Goal: Transaction & Acquisition: Purchase product/service

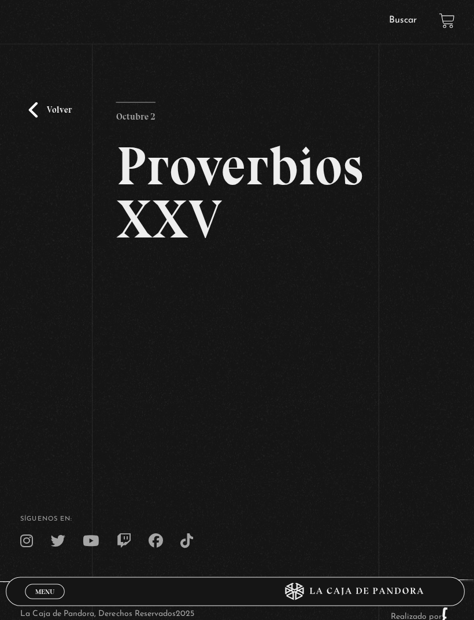
scroll to position [23, 0]
click at [0, 251] on html "ingresar al sitio Ver Video Más Información Solicitar Por favor coloque su disp…" at bounding box center [237, 327] width 474 height 700
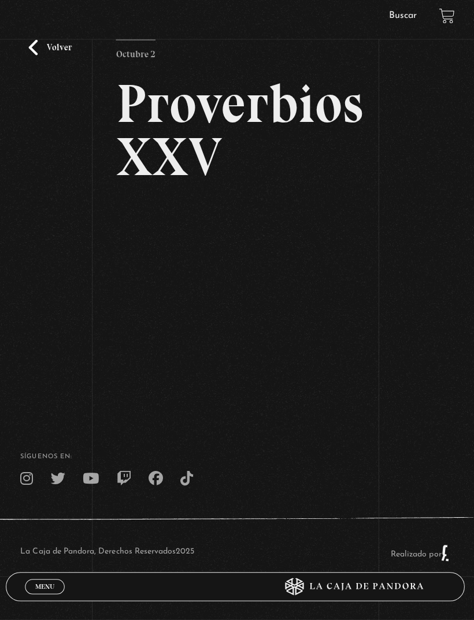
scroll to position [0, 0]
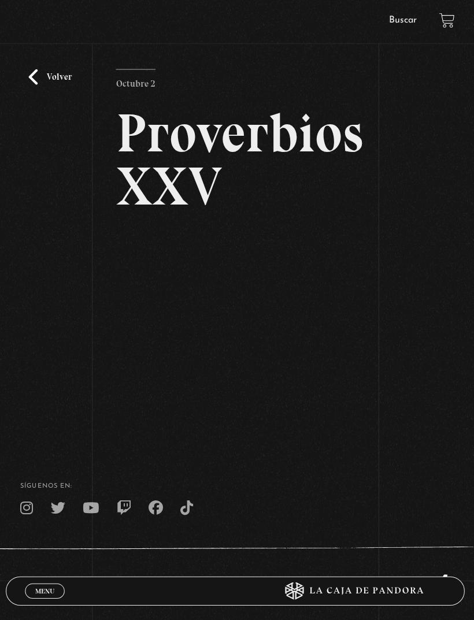
scroll to position [55, 0]
click at [34, 84] on link "Volver" at bounding box center [53, 77] width 43 height 16
click at [39, 580] on link "Menu Cerrar" at bounding box center [47, 587] width 39 height 15
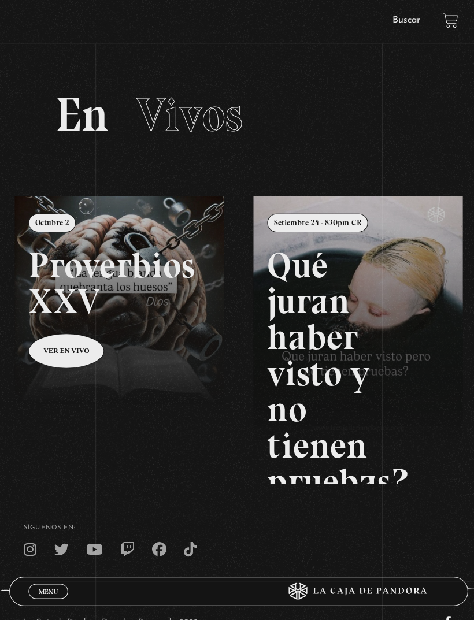
click at [43, 584] on span "Menu" at bounding box center [48, 587] width 19 height 7
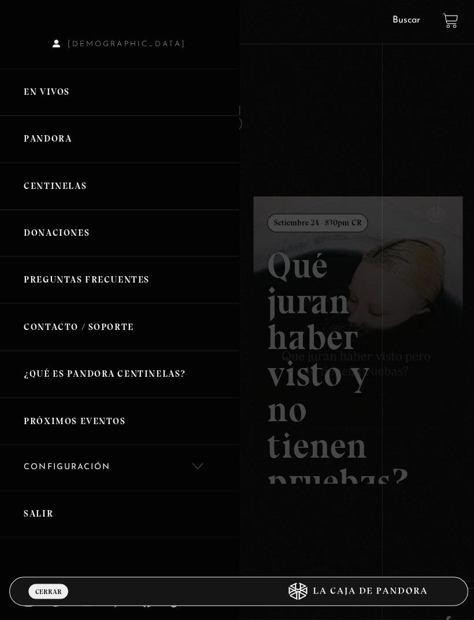
scroll to position [34, 0]
click at [38, 501] on link "Salir" at bounding box center [118, 510] width 237 height 47
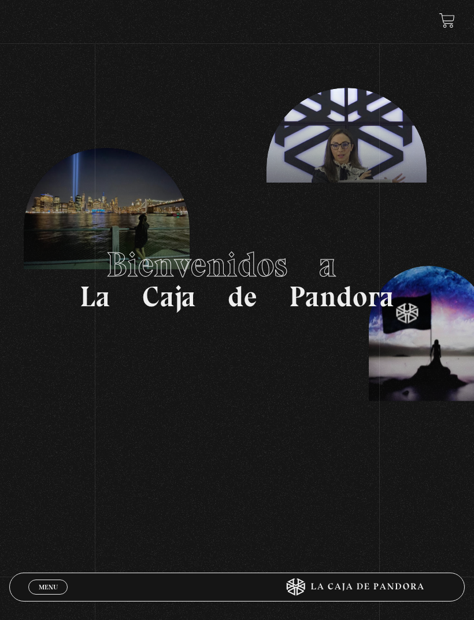
click at [51, 580] on link "Menu Cerrar" at bounding box center [47, 587] width 39 height 15
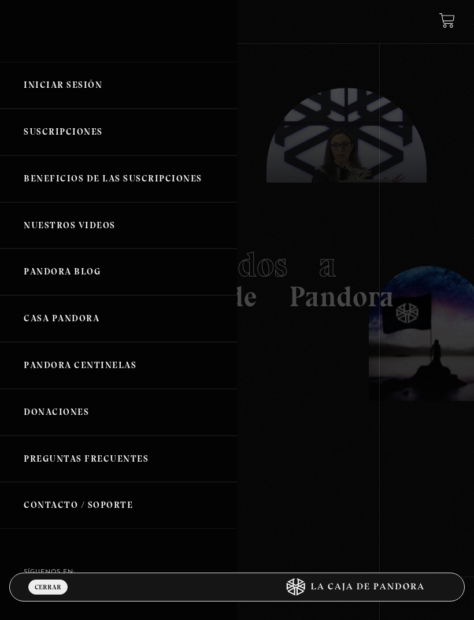
click at [83, 95] on link "Iniciar Sesión" at bounding box center [118, 85] width 237 height 47
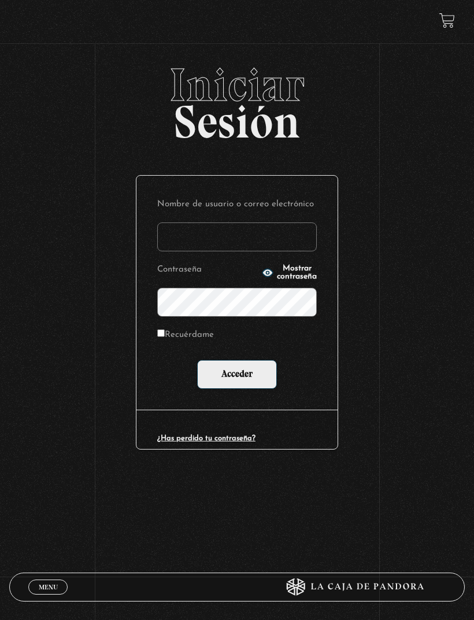
click at [230, 244] on input "Nombre de usuario o correo electrónico" at bounding box center [236, 236] width 159 height 29
type input "[EMAIL_ADDRESS][DOMAIN_NAME]"
click at [237, 376] on input "Acceder" at bounding box center [237, 374] width 80 height 29
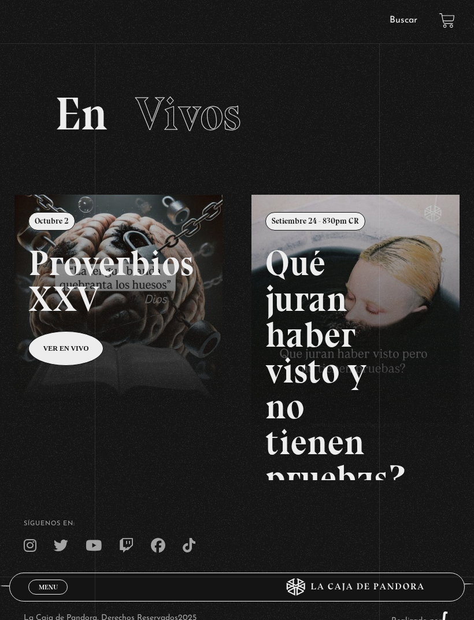
click at [106, 288] on link at bounding box center [251, 505] width 474 height 620
